Goal: Communication & Community: Participate in discussion

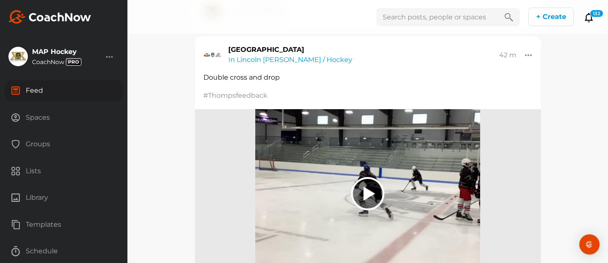
click at [35, 116] on div "Spaces" at bounding box center [64, 117] width 118 height 21
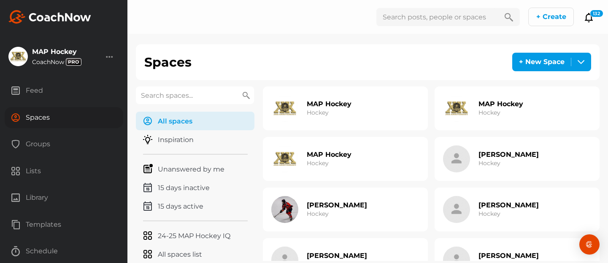
click at [30, 86] on div "Feed" at bounding box center [64, 90] width 118 height 21
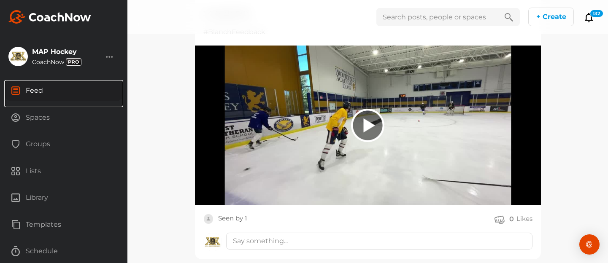
scroll to position [121, 0]
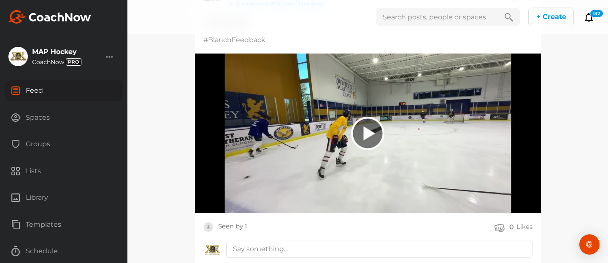
click at [38, 115] on div "Spaces" at bounding box center [64, 117] width 118 height 21
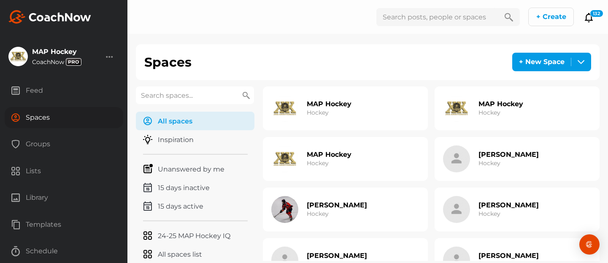
click at [41, 142] on div "Groups" at bounding box center [64, 144] width 118 height 21
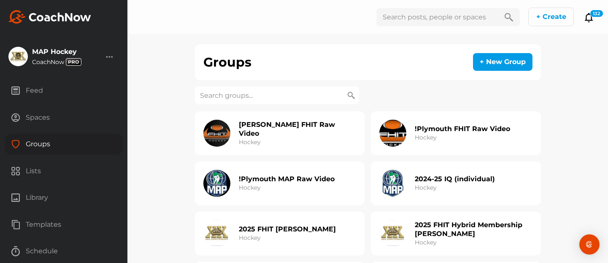
click at [37, 90] on div "Feed" at bounding box center [64, 90] width 118 height 21
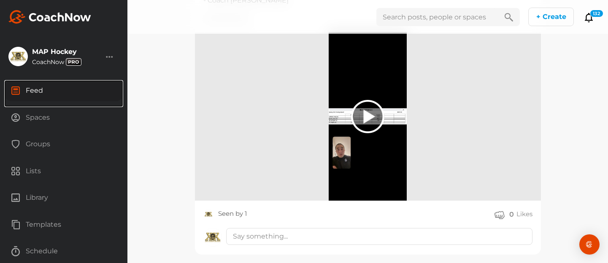
scroll to position [508, 0]
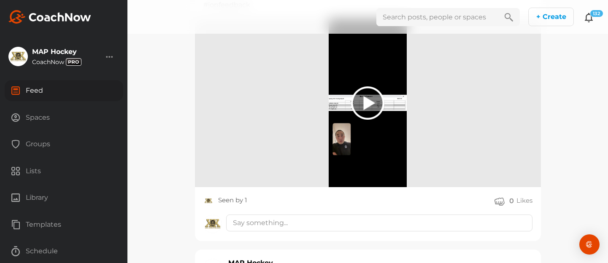
click at [589, 13] on div "132" at bounding box center [595, 14] width 13 height 8
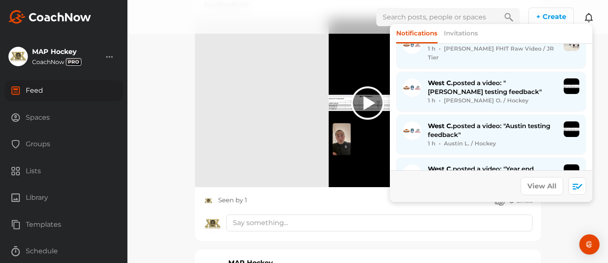
scroll to position [367, 0]
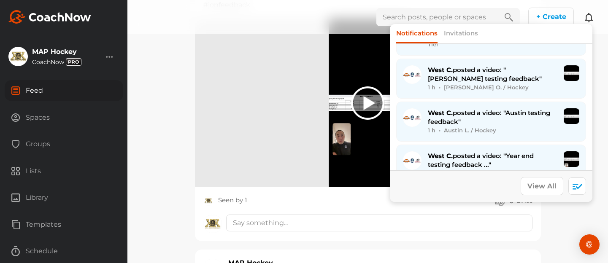
click at [562, 151] on div "West C. posted a video: "Year end testing feedback ..." 1 h • Cole F. / Hockey" at bounding box center [491, 164] width 176 height 27
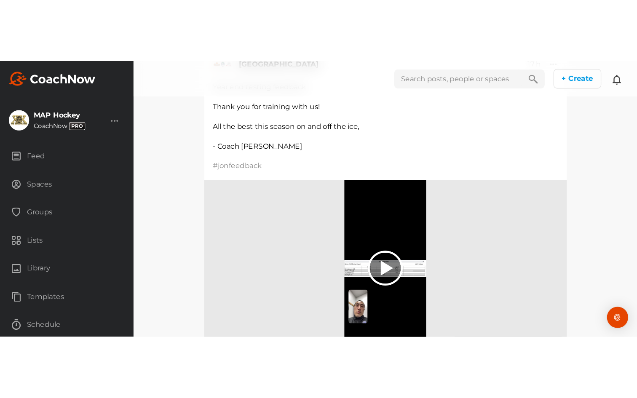
scroll to position [127, 0]
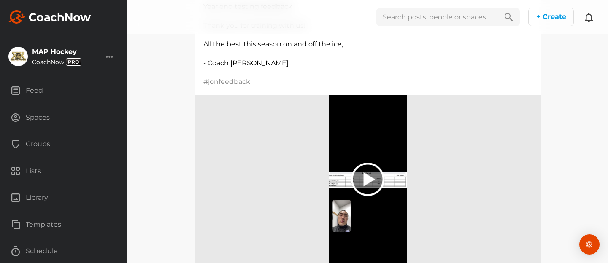
click at [372, 177] on div at bounding box center [367, 179] width 33 height 33
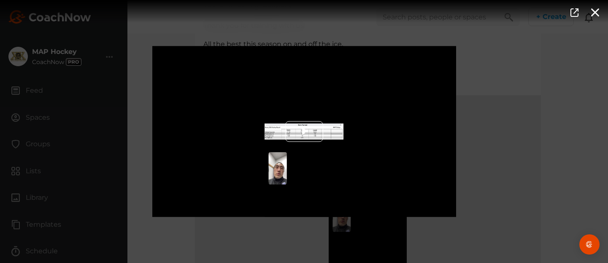
click at [304, 132] on span "Video Player" at bounding box center [304, 132] width 0 height 0
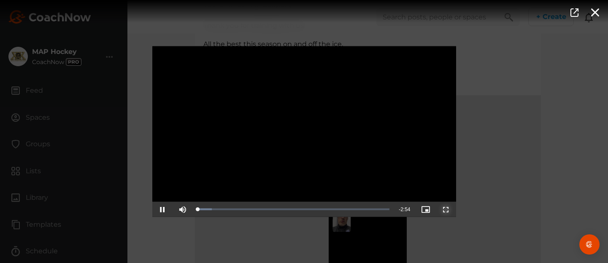
click at [446, 210] on span "Video Player" at bounding box center [446, 210] width 0 height 0
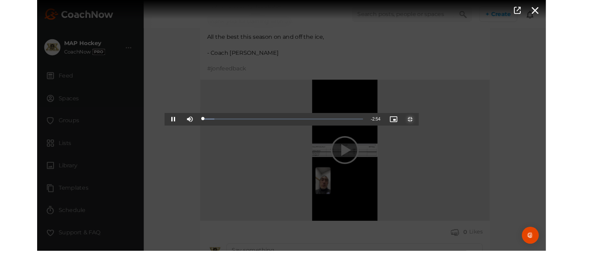
scroll to position [63, 0]
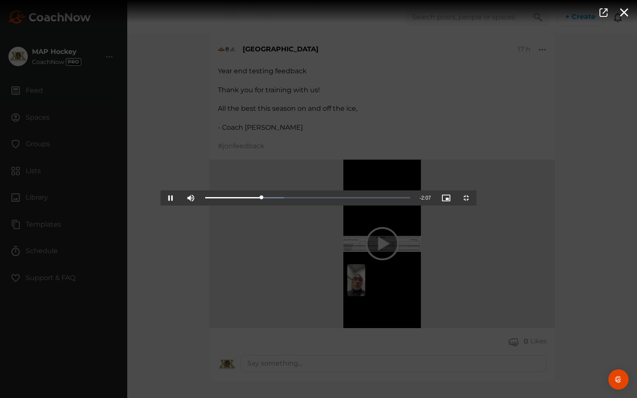
click at [477, 206] on video "Video Player" at bounding box center [319, 199] width 316 height 13
click at [467, 198] on span "Video Player" at bounding box center [467, 198] width 0 height 0
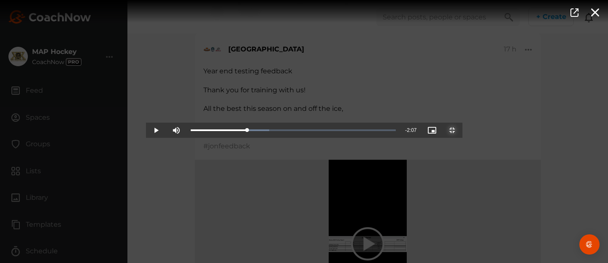
scroll to position [127, 0]
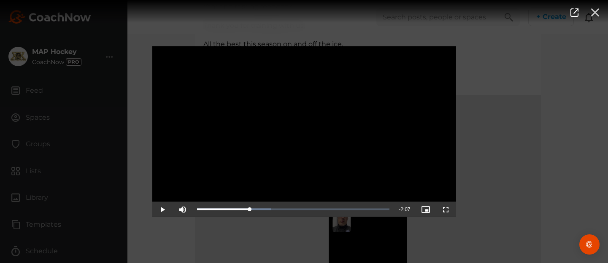
click at [594, 11] on icon "button" at bounding box center [595, 11] width 10 height 9
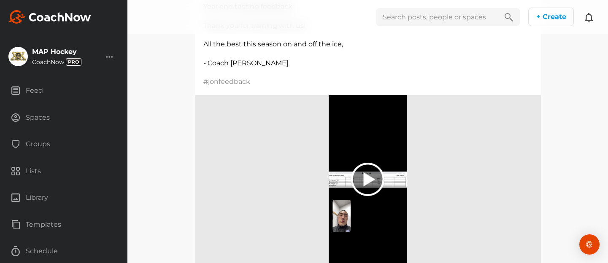
click at [40, 116] on div "Spaces" at bounding box center [64, 117] width 118 height 21
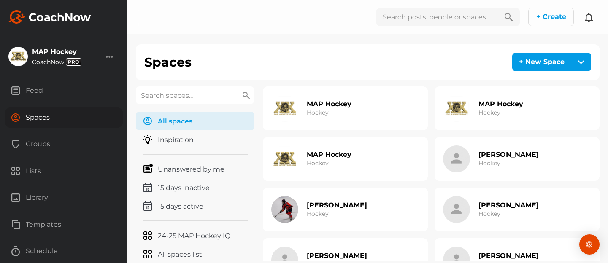
click at [38, 89] on div "Feed" at bounding box center [64, 90] width 118 height 21
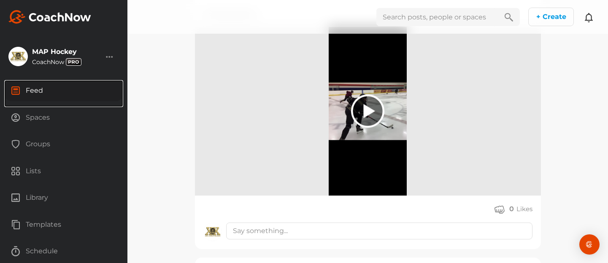
scroll to position [142, 0]
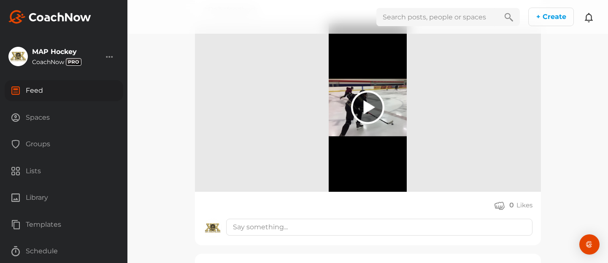
click at [366, 106] on div at bounding box center [367, 107] width 33 height 33
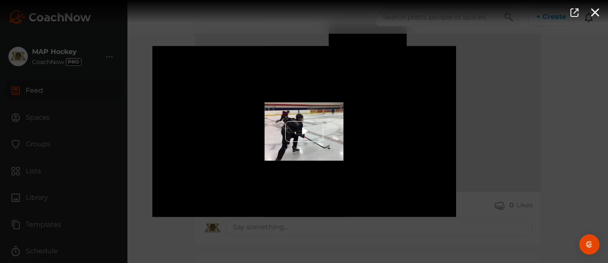
click at [304, 132] on span "Video Player" at bounding box center [304, 132] width 0 height 0
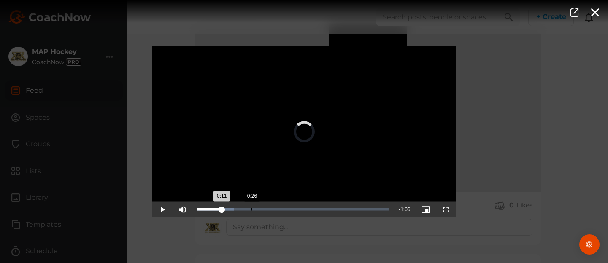
click at [252, 207] on div "Loaded : 19.15% 0:26 0:11" at bounding box center [293, 209] width 201 height 15
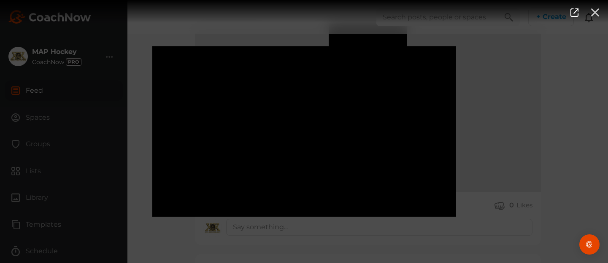
click at [593, 13] on icon "button" at bounding box center [595, 11] width 10 height 9
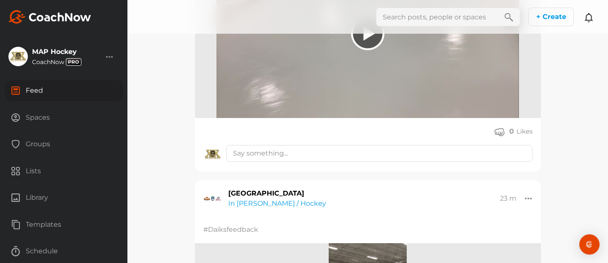
scroll to position [749, 0]
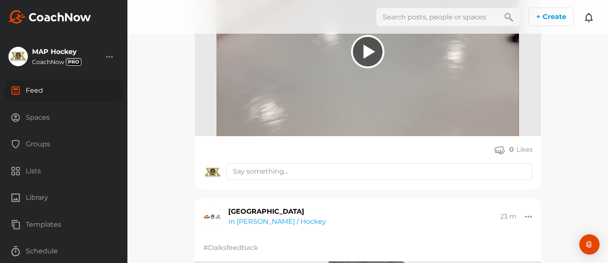
click at [40, 143] on div "Groups" at bounding box center [64, 144] width 118 height 21
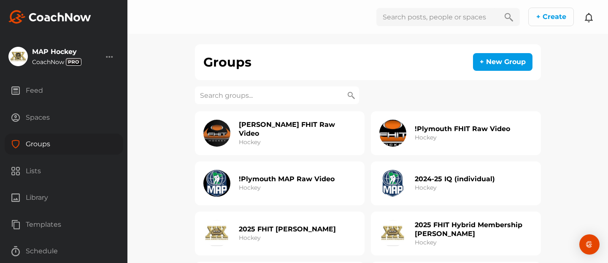
click at [254, 96] on input at bounding box center [277, 95] width 164 height 18
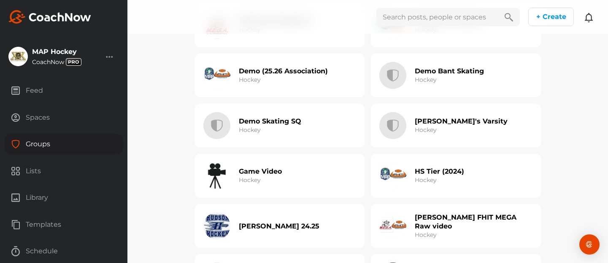
scroll to position [1386, 0]
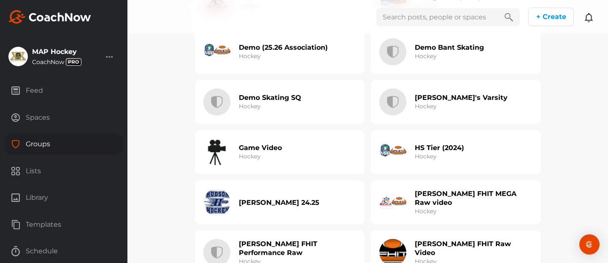
click at [243, 153] on h3 "Hockey" at bounding box center [250, 156] width 22 height 9
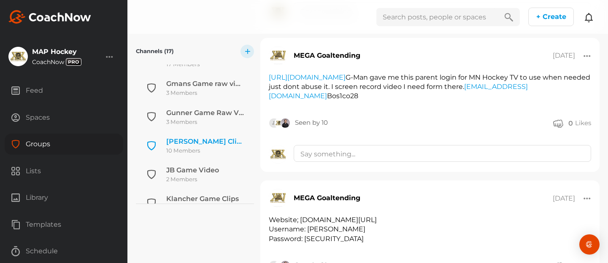
scroll to position [241, 0]
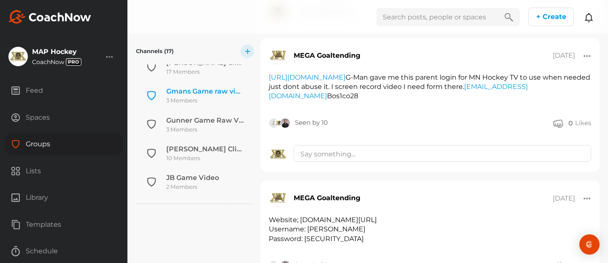
click at [191, 99] on div "3 Members" at bounding box center [205, 101] width 78 height 8
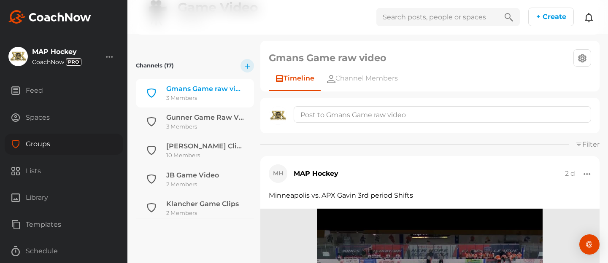
scroll to position [52, 0]
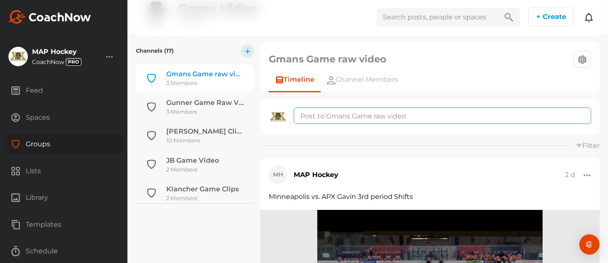
click at [333, 116] on textarea at bounding box center [441, 116] width 297 height 16
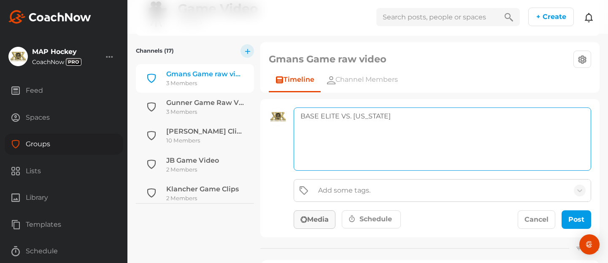
type textarea "BASE ELITE VS. [US_STATE]"
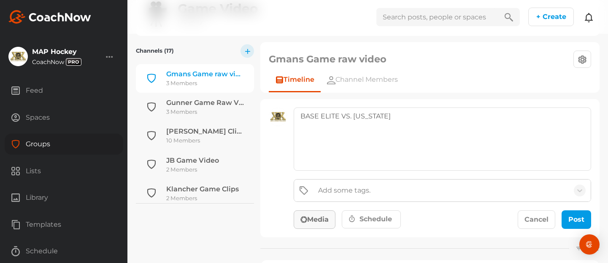
click at [321, 218] on button "Media" at bounding box center [314, 219] width 42 height 19
